Goal: Task Accomplishment & Management: Manage account settings

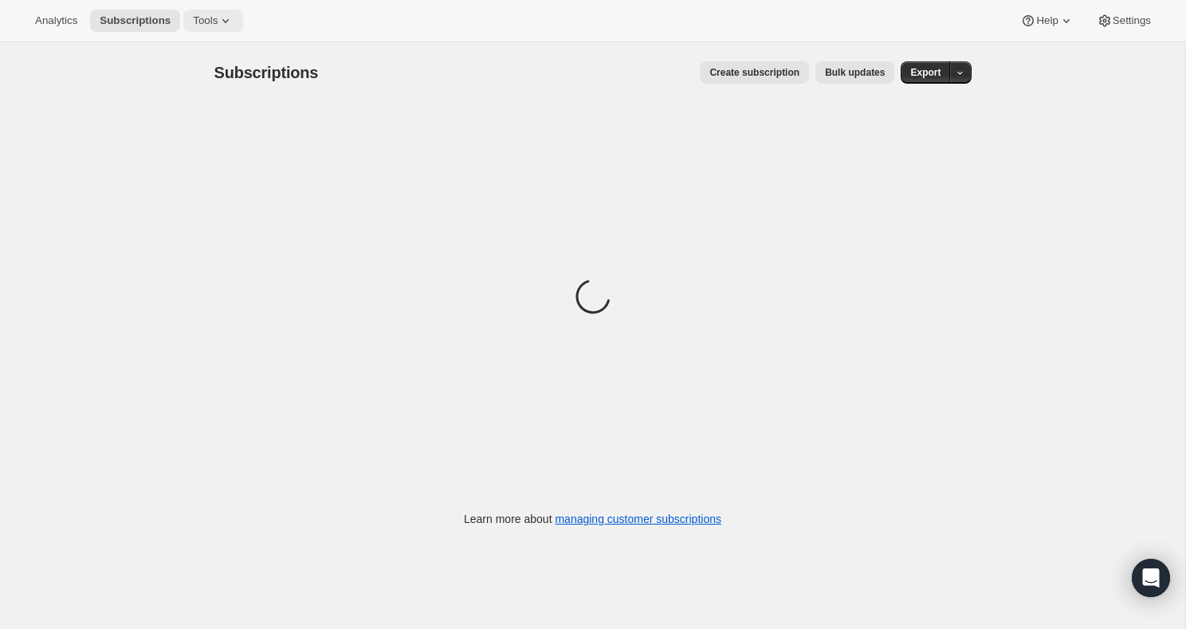
click at [224, 11] on button "Tools" at bounding box center [213, 21] width 60 height 22
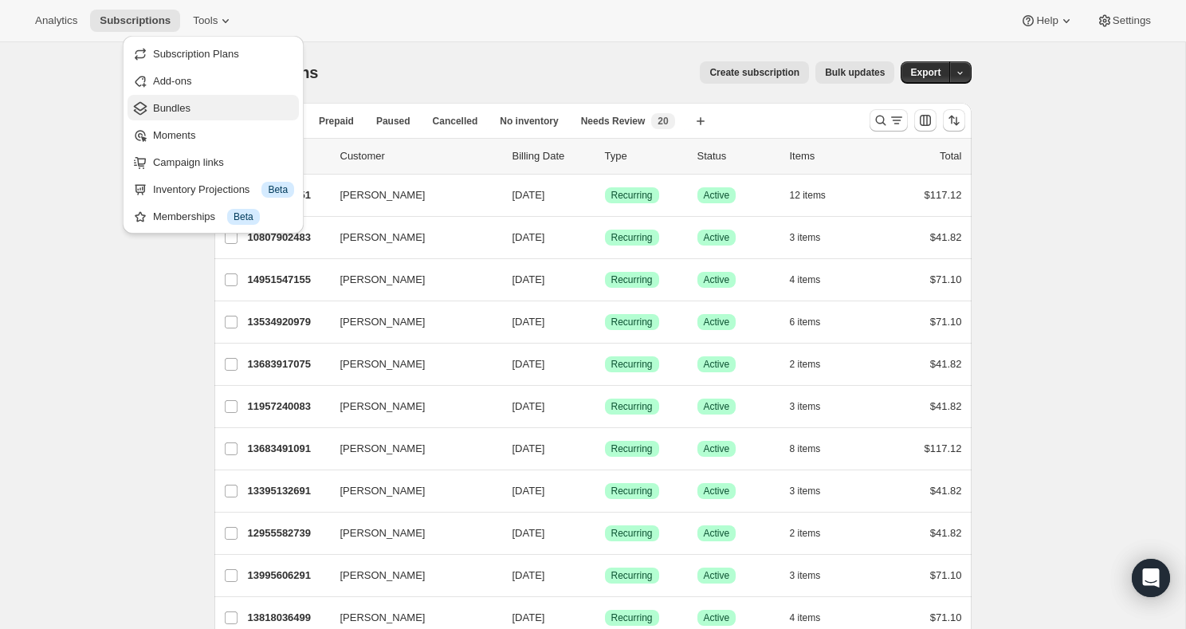
click at [222, 105] on span "Bundles" at bounding box center [223, 108] width 141 height 16
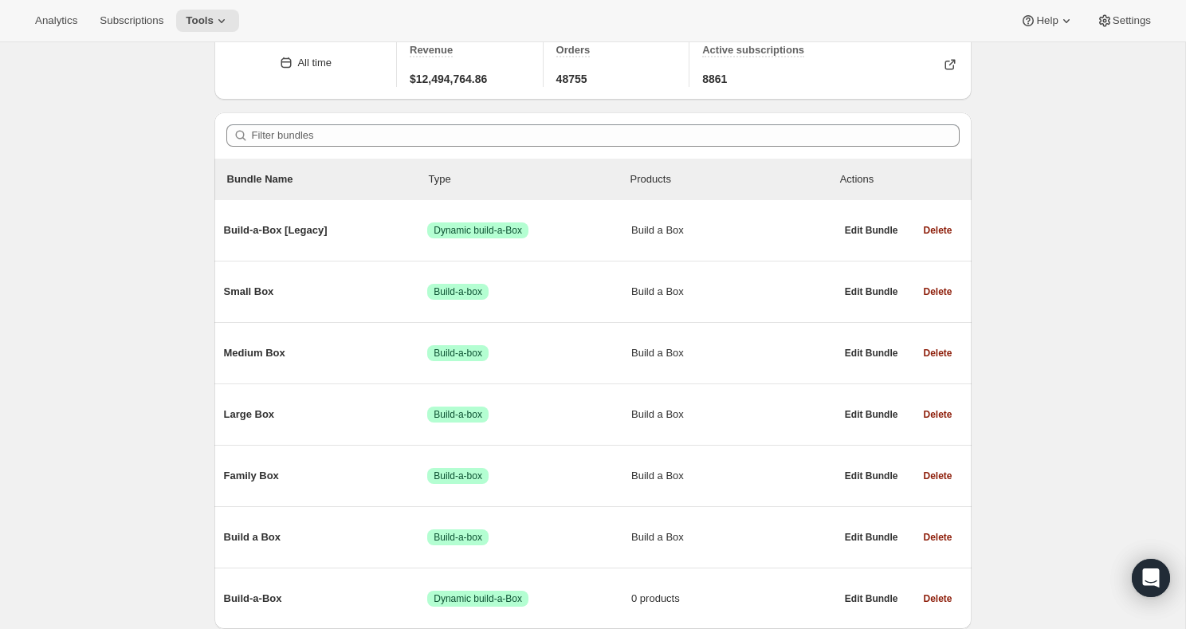
scroll to position [136, 0]
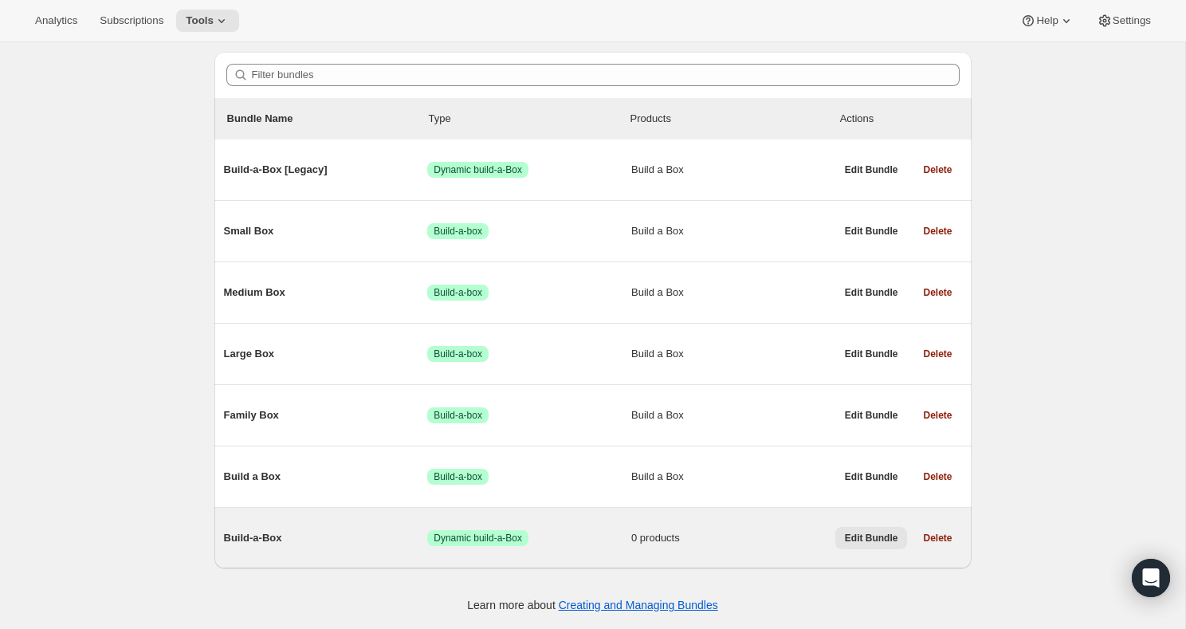
click at [861, 533] on span "Edit Bundle" at bounding box center [871, 538] width 53 height 13
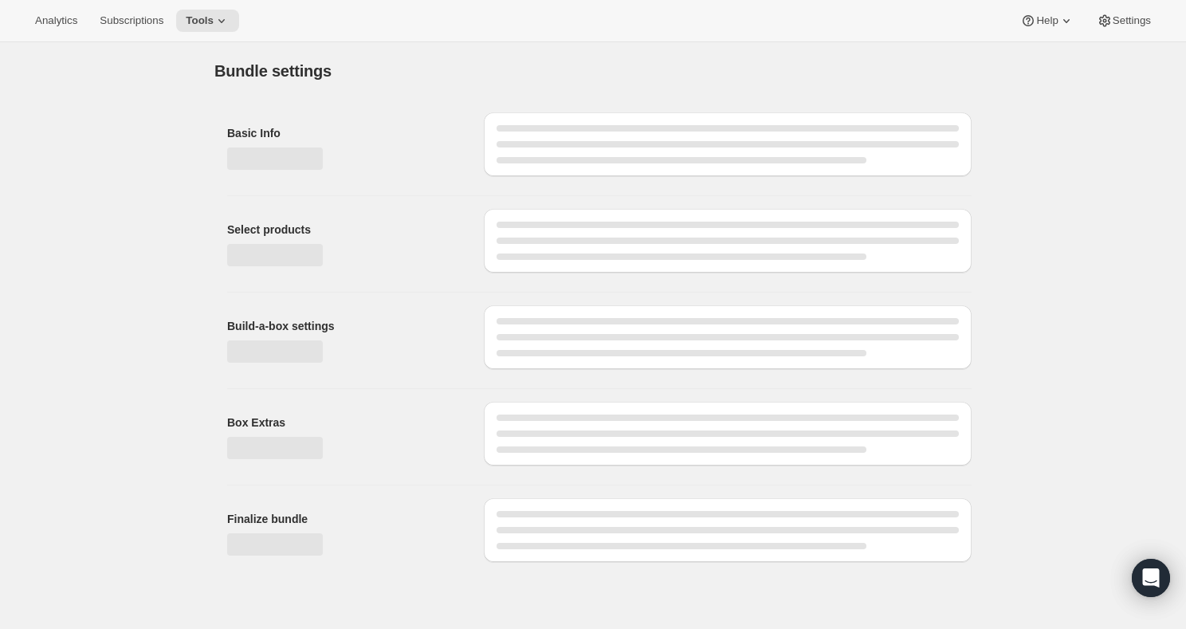
type input "Build-a-Box"
checkbox input "true"
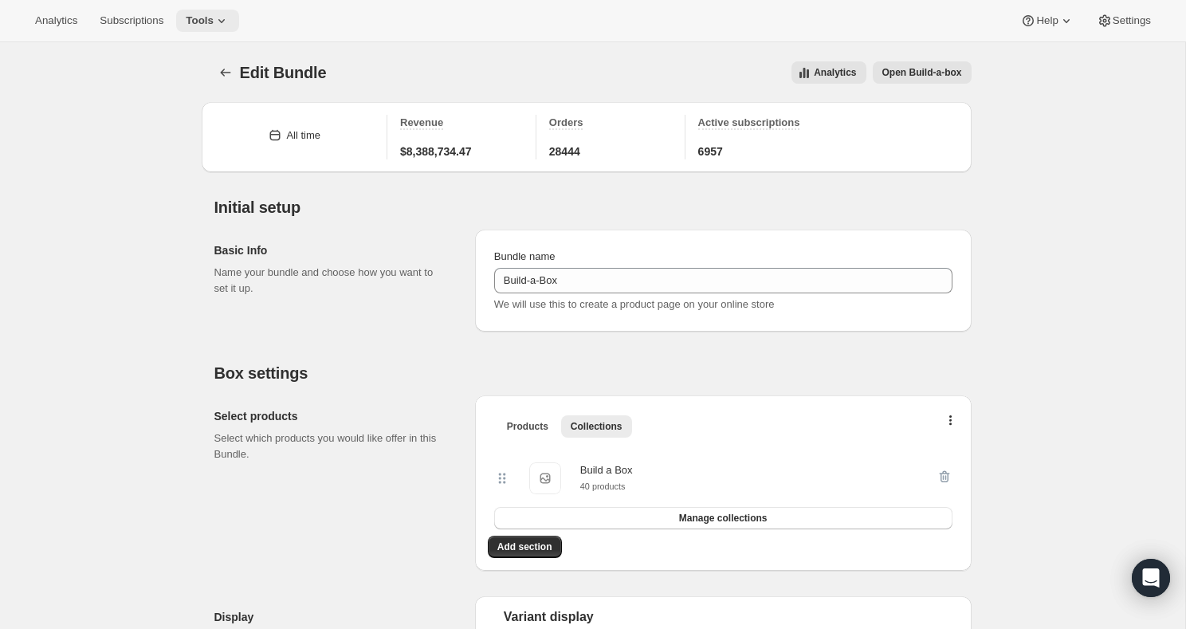
click at [214, 15] on span "Tools" at bounding box center [200, 20] width 28 height 13
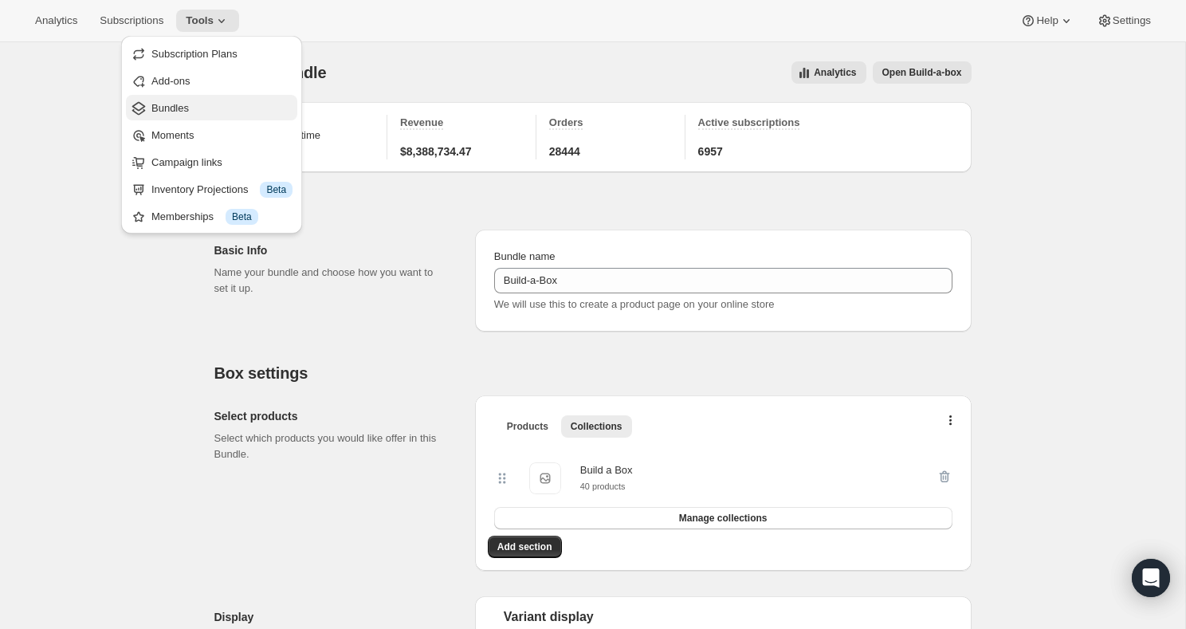
click at [236, 100] on span "Bundles" at bounding box center [221, 108] width 141 height 16
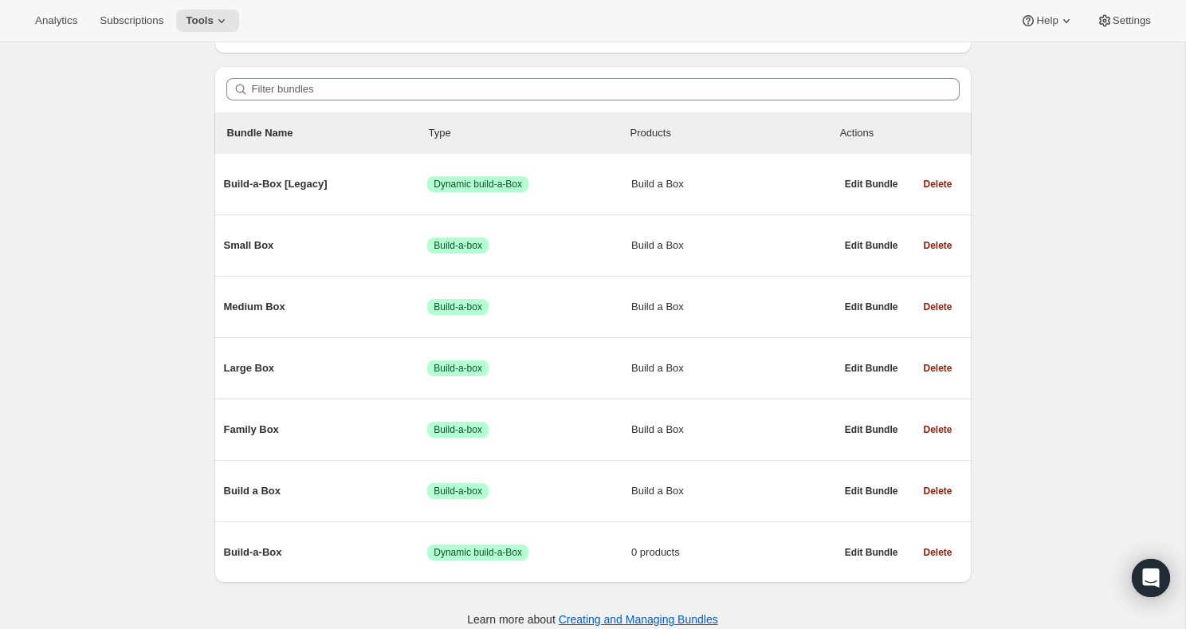
scroll to position [136, 0]
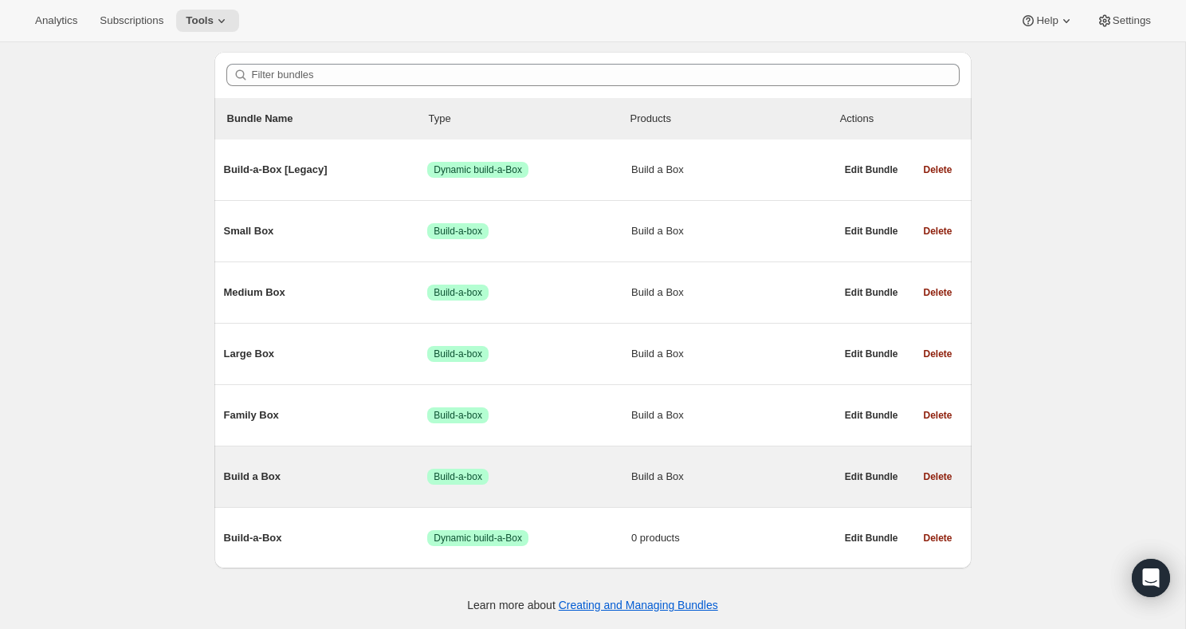
click at [739, 475] on span "Build a Box" at bounding box center [733, 477] width 204 height 16
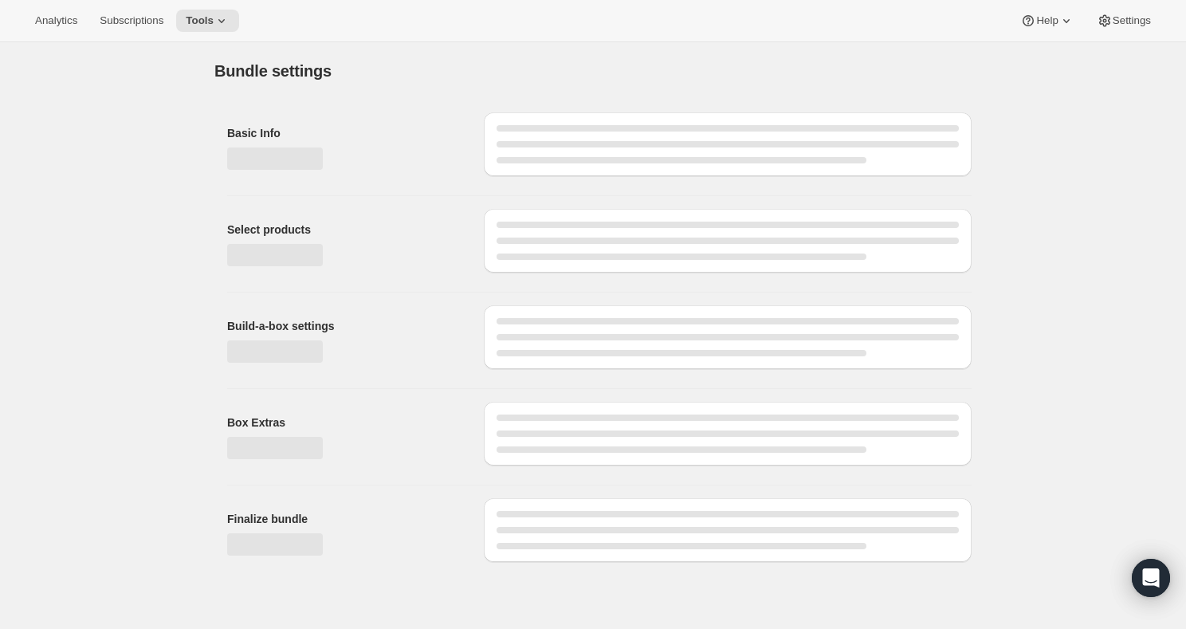
type input "Build a Box"
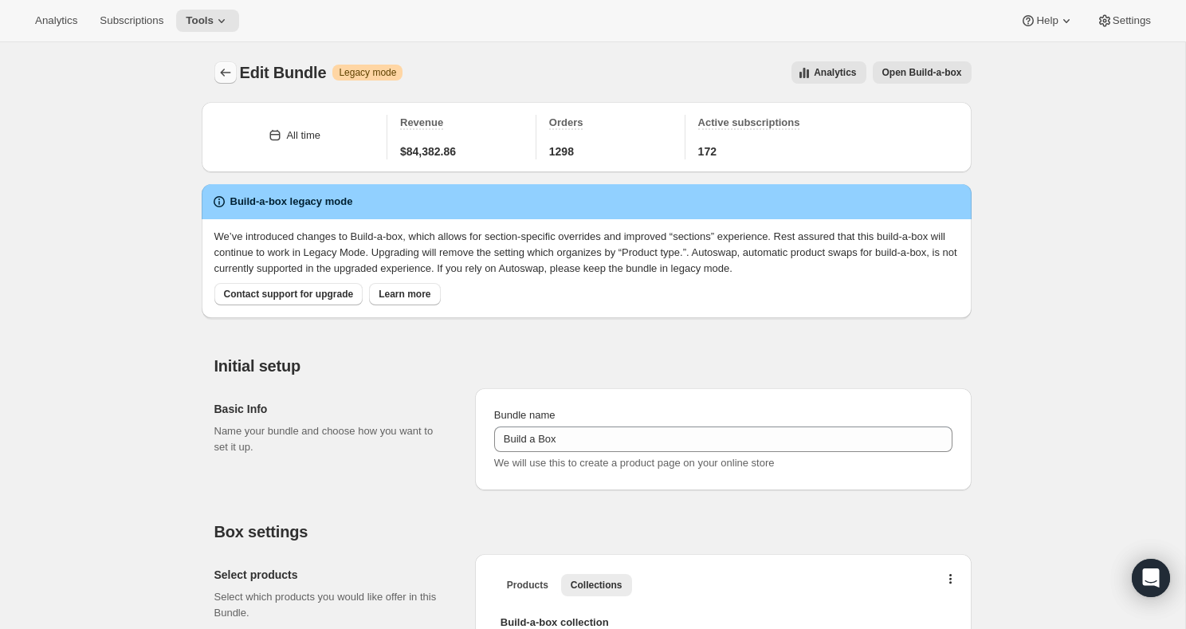
click at [229, 70] on icon "Bundles" at bounding box center [226, 73] width 16 height 16
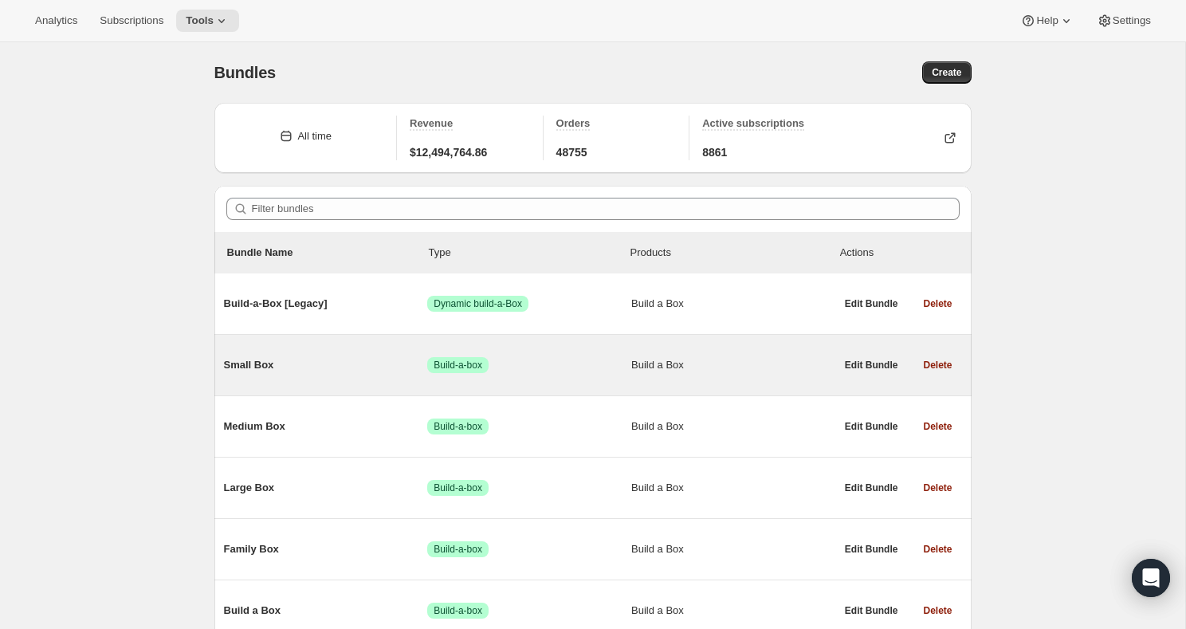
click at [714, 373] on span "Build a Box" at bounding box center [733, 365] width 204 height 16
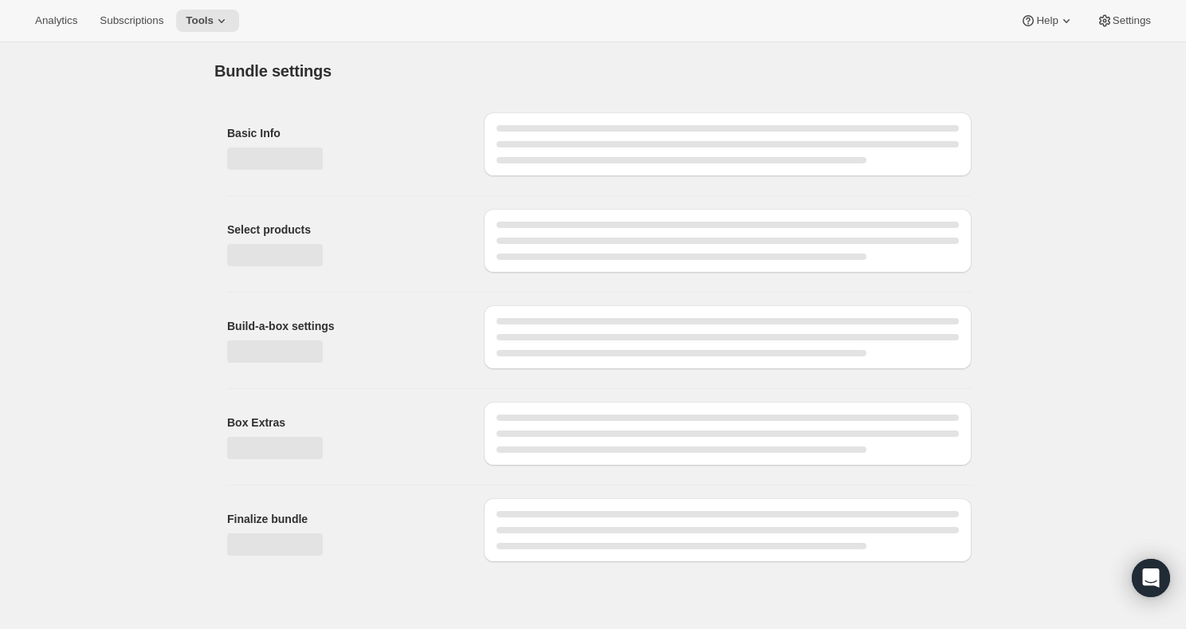
type input "Small Box"
